Goal: Find contact information: Find contact information

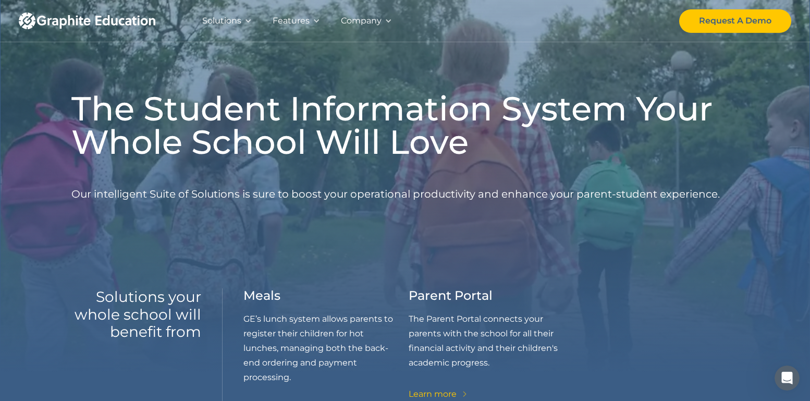
click at [214, 20] on div "Solutions" at bounding box center [221, 21] width 39 height 15
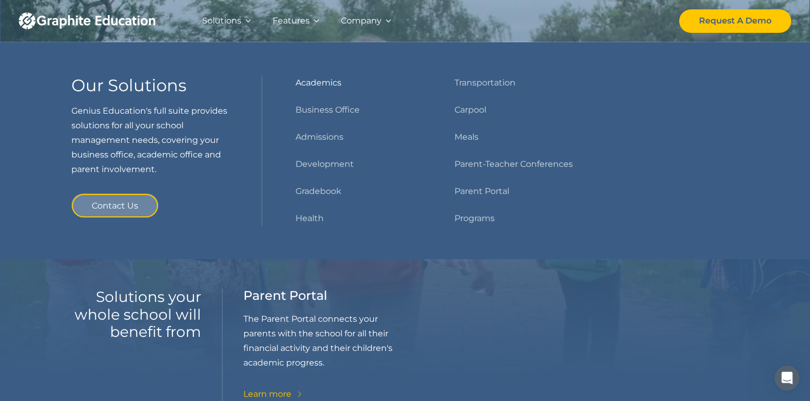
click at [323, 82] on link "Academics" at bounding box center [319, 83] width 46 height 15
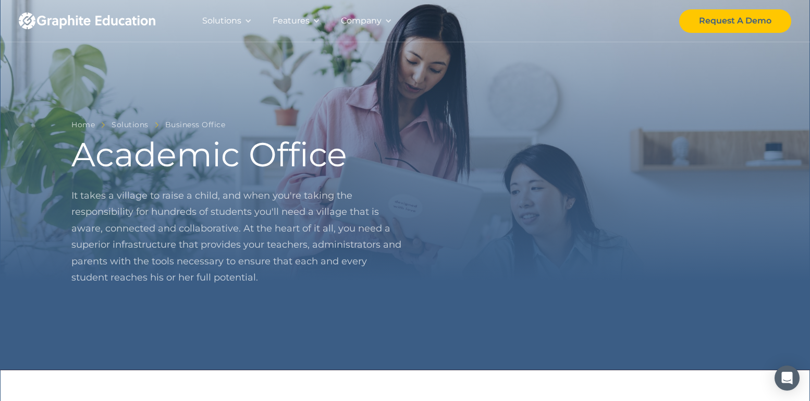
click at [286, 20] on div "Features" at bounding box center [291, 21] width 37 height 15
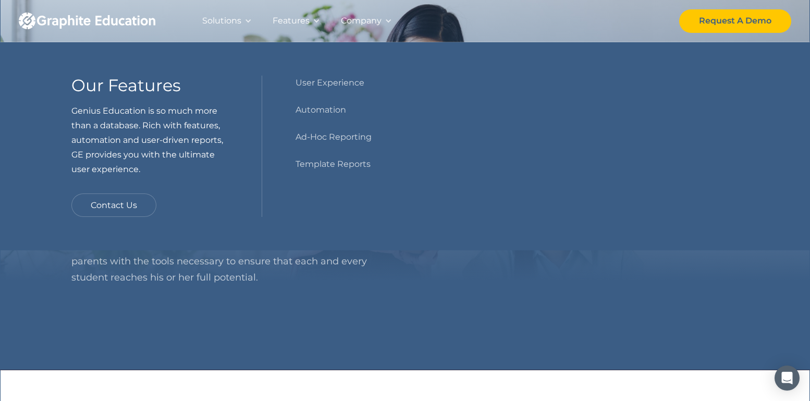
click at [128, 205] on div "Contact Us" at bounding box center [114, 205] width 46 height 15
